Goal: Information Seeking & Learning: Learn about a topic

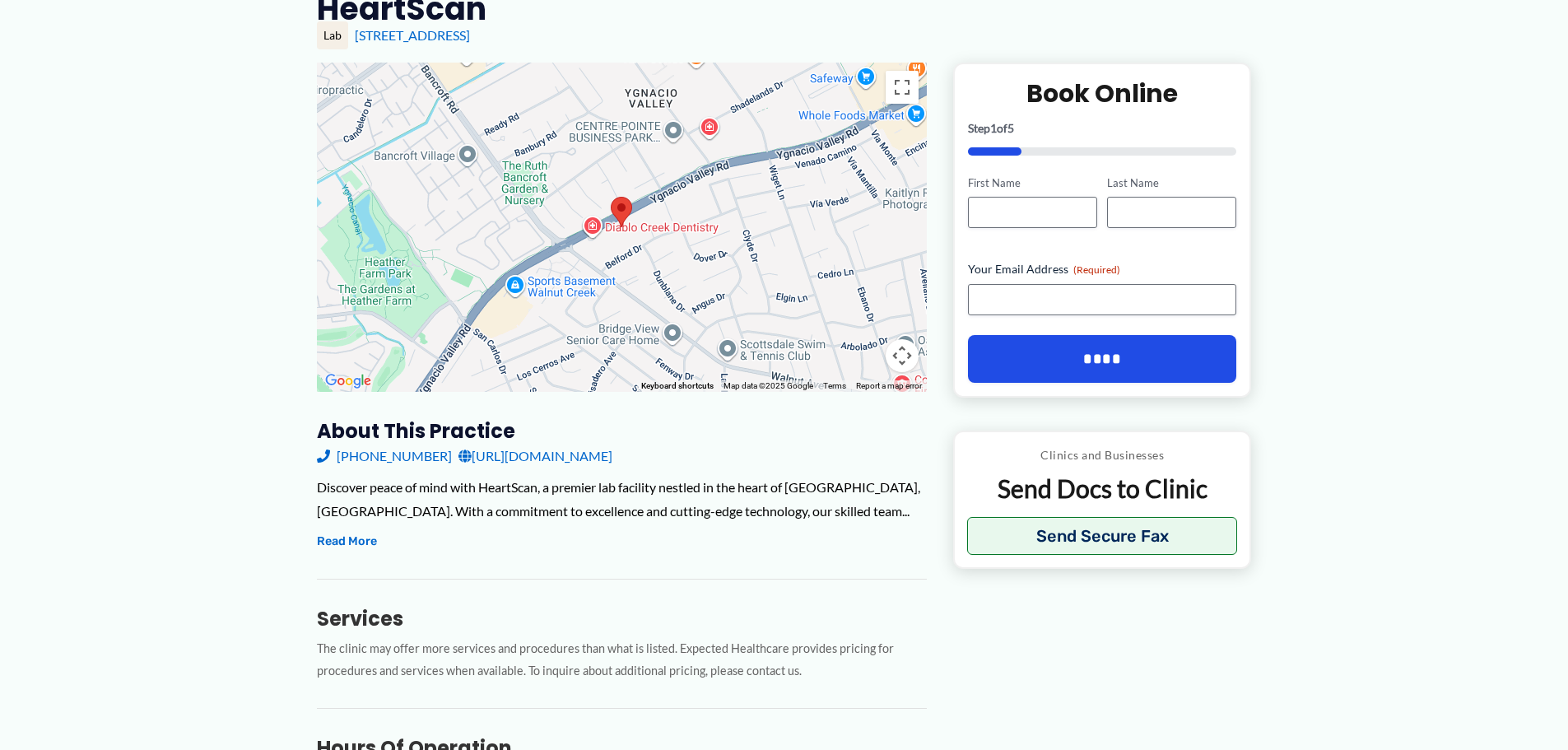
scroll to position [247, 0]
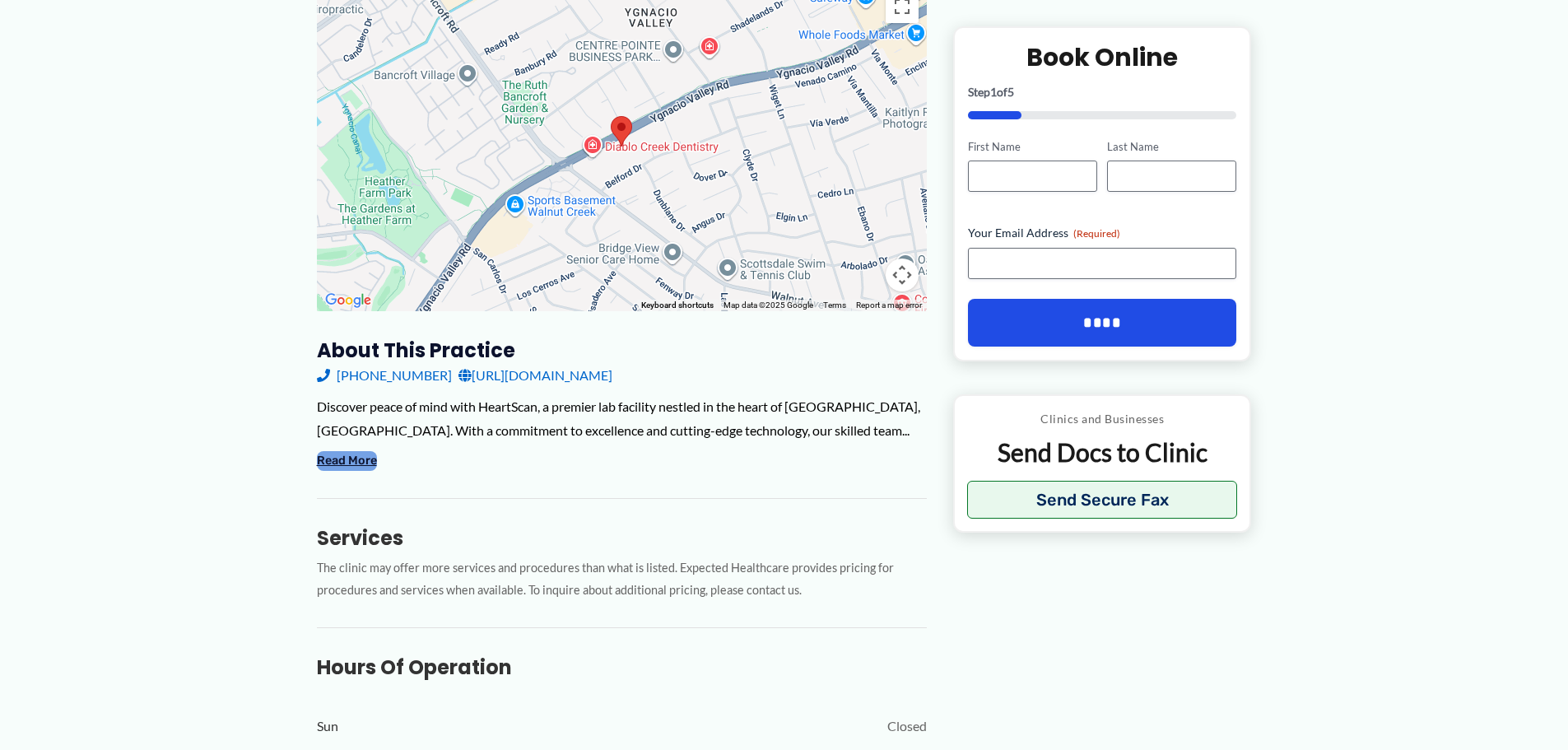
click at [336, 459] on button "Read More" at bounding box center [347, 461] width 60 height 20
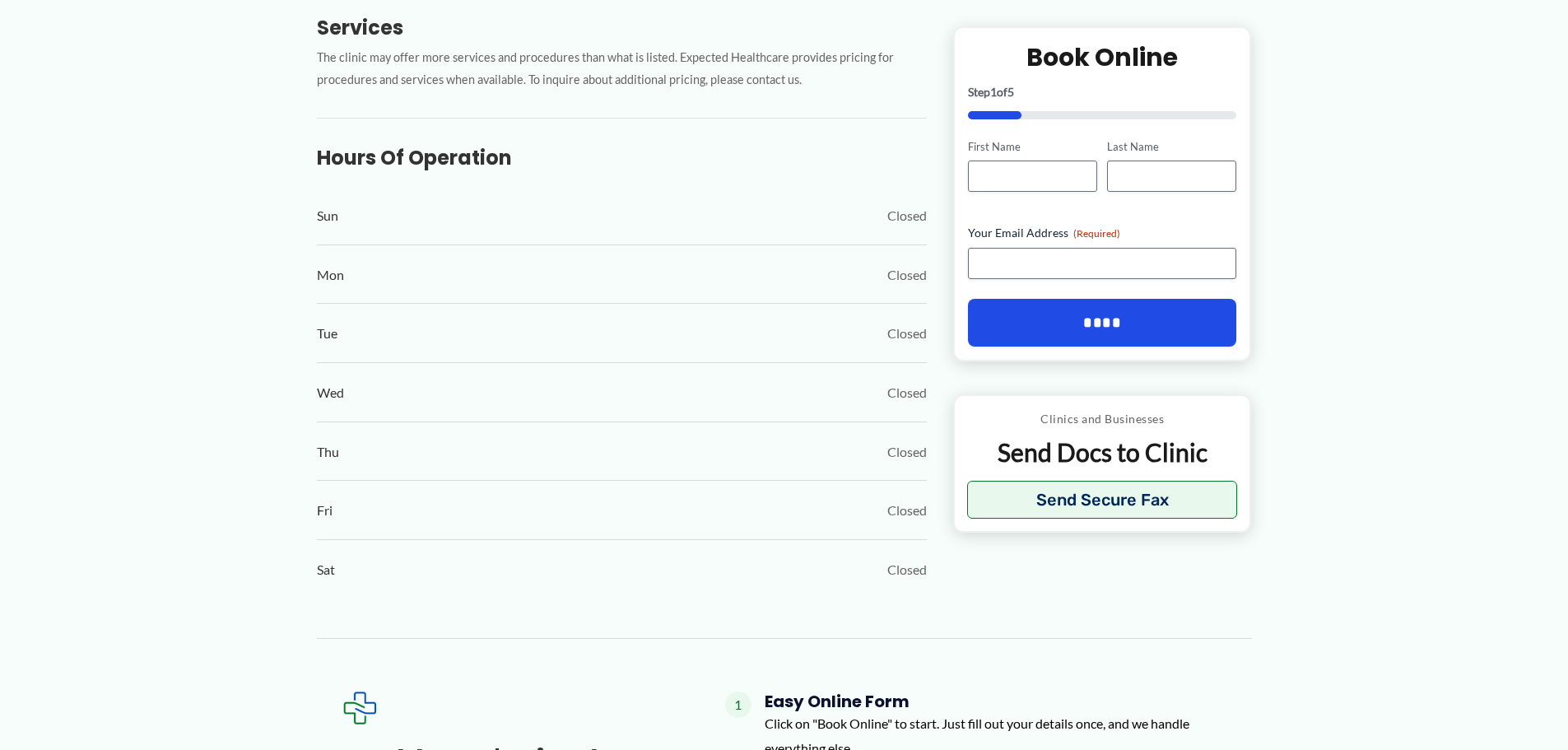
scroll to position [0, 0]
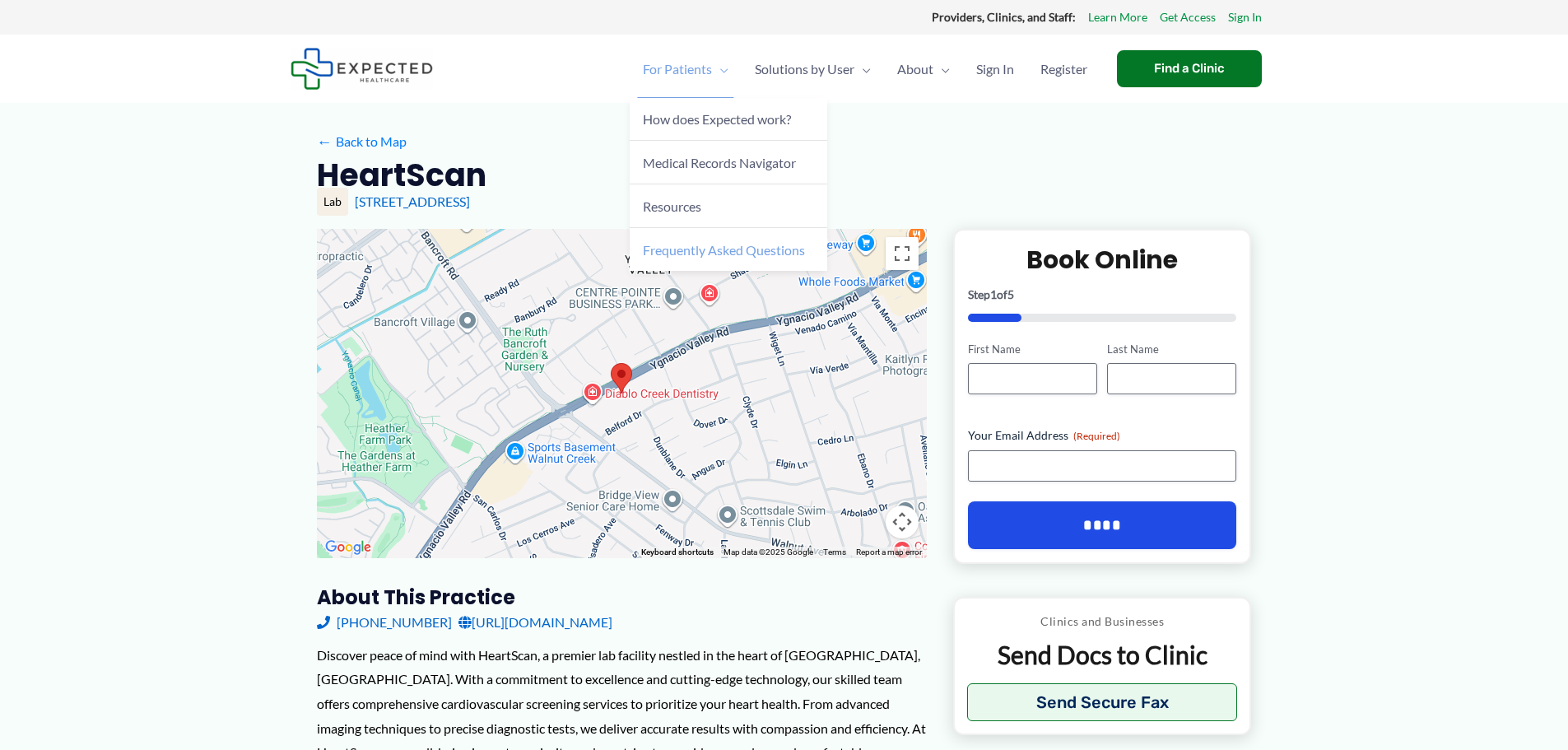
click at [736, 251] on span "Frequently Asked Questions" at bounding box center [723, 249] width 162 height 15
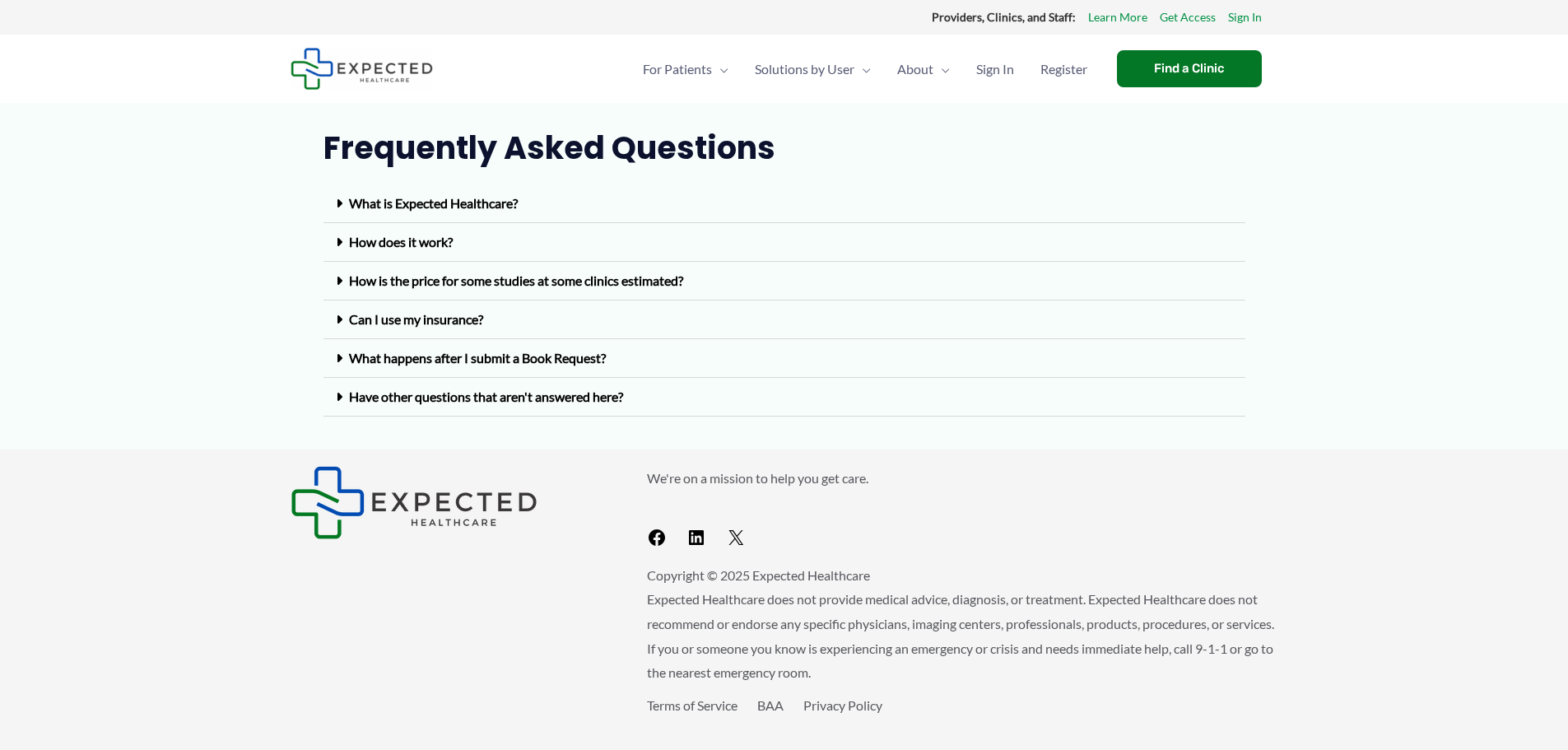
click at [437, 246] on link "How does it work?" at bounding box center [401, 241] width 104 height 15
